Goal: Information Seeking & Learning: Learn about a topic

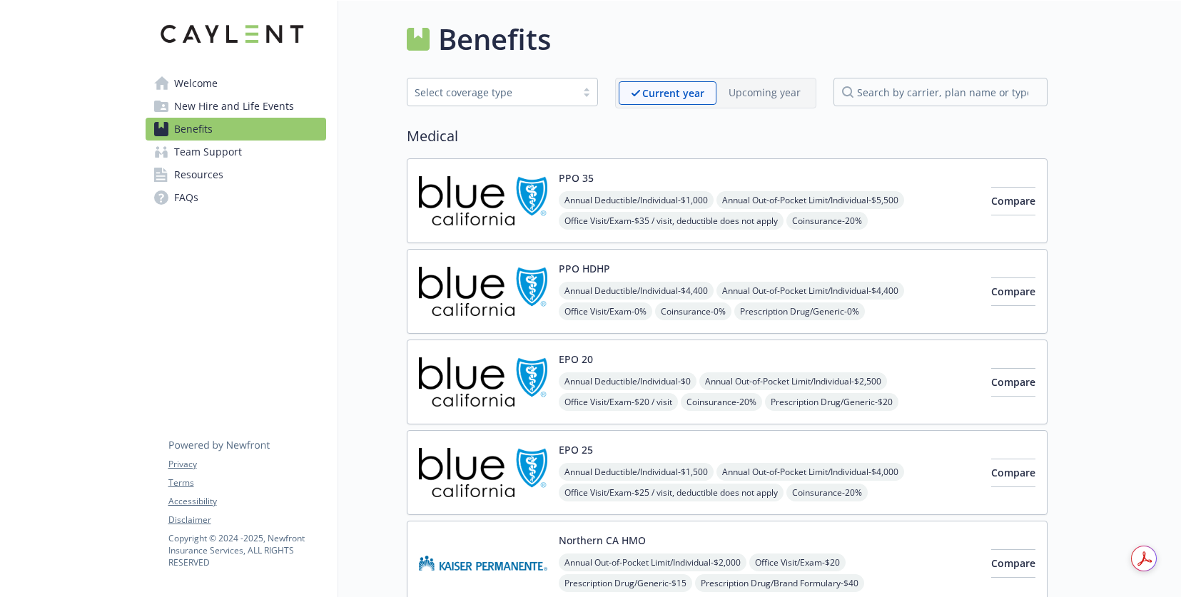
click at [643, 179] on div "PPO 35 Annual Deductible/Individual - $1,000 Annual Out-of-Pocket Limit/Individ…" at bounding box center [769, 201] width 421 height 61
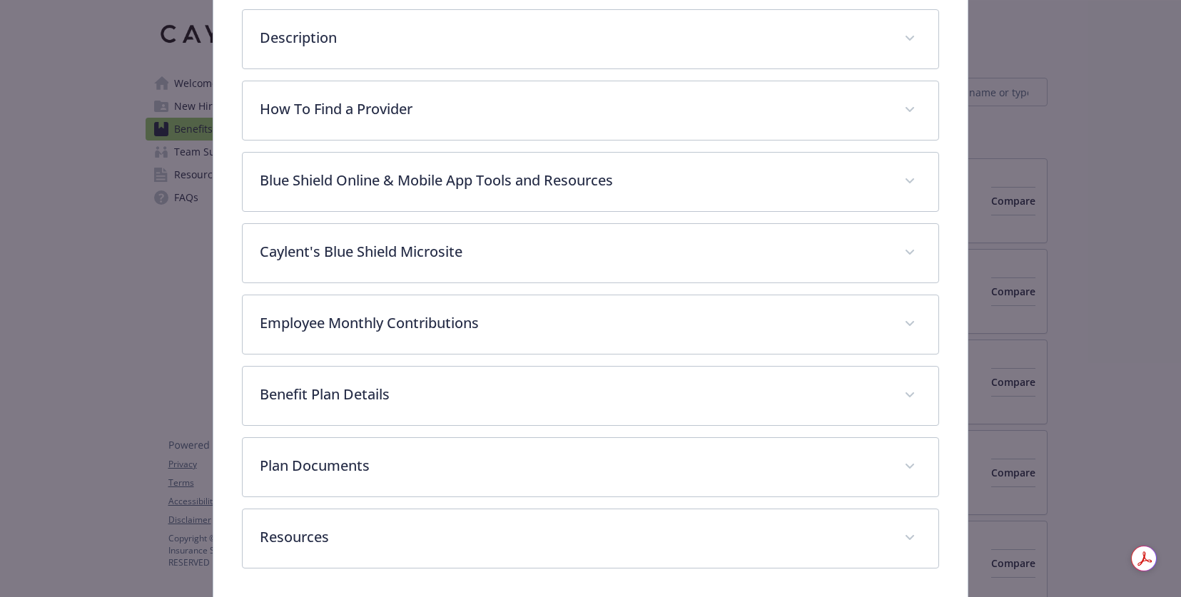
scroll to position [527, 0]
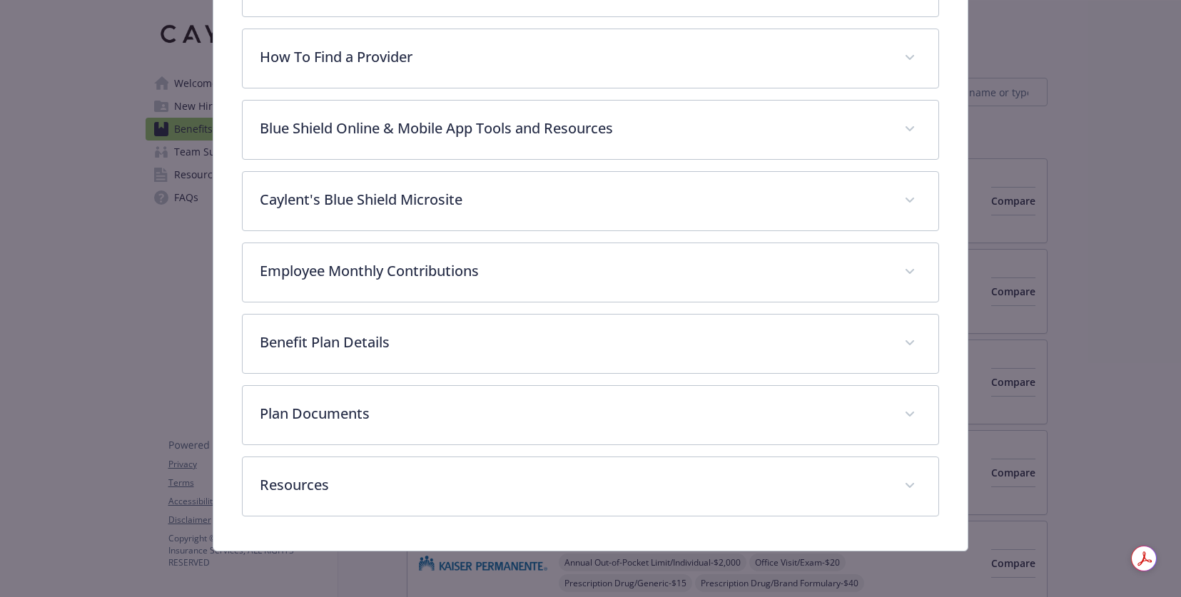
click at [587, 309] on div "Description The PPO 35-1000 80/60 medical plan is a comprehensive health insura…" at bounding box center [590, 115] width 697 height 804
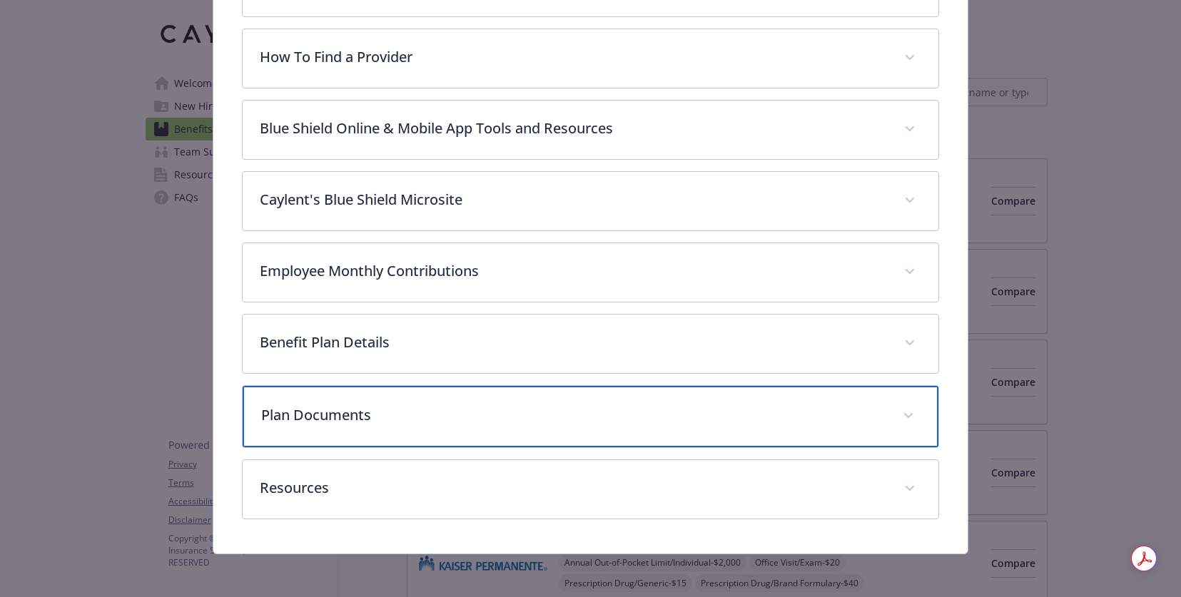
click at [592, 395] on div "Plan Documents" at bounding box center [591, 416] width 696 height 61
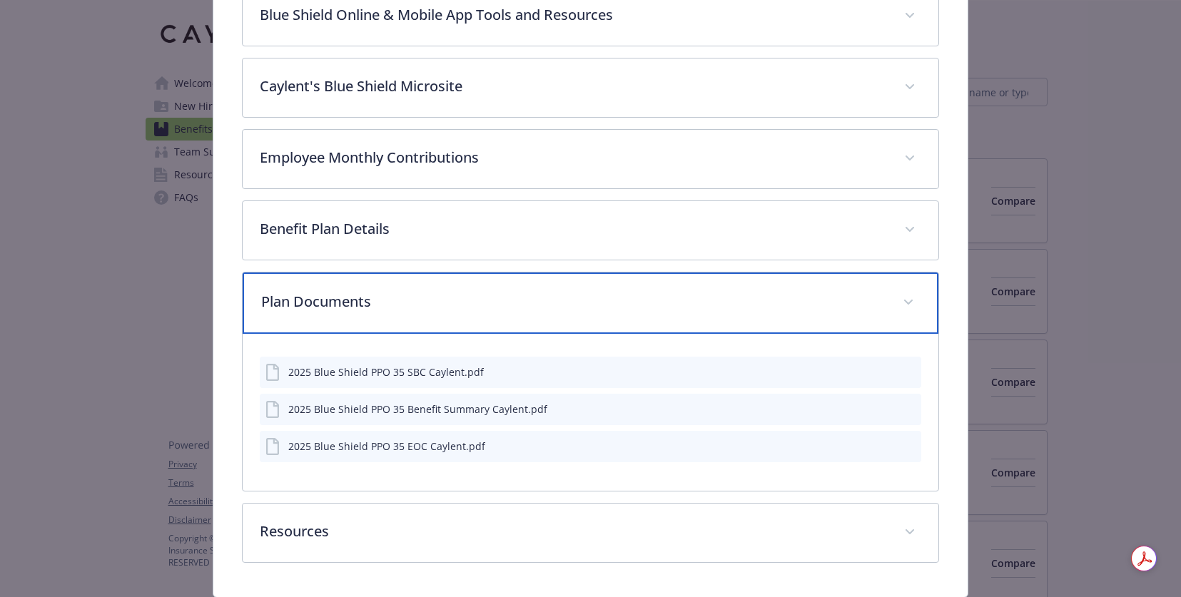
scroll to position [687, 0]
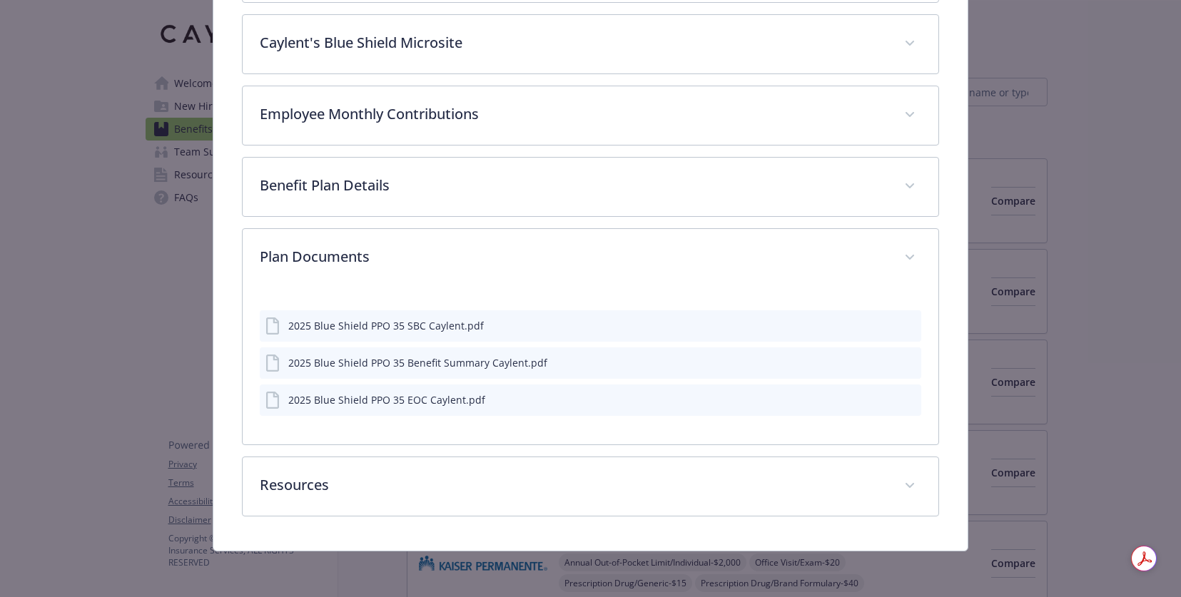
click at [453, 363] on div "2025 Blue Shield PPO 35 Benefit Summary Caylent.pdf" at bounding box center [417, 362] width 259 height 15
click at [370, 367] on div "2025 Blue Shield PPO 35 Benefit Summary Caylent.pdf" at bounding box center [417, 362] width 259 height 15
click at [908, 363] on icon "preview file" at bounding box center [907, 362] width 13 height 10
